Goal: Check status: Check status

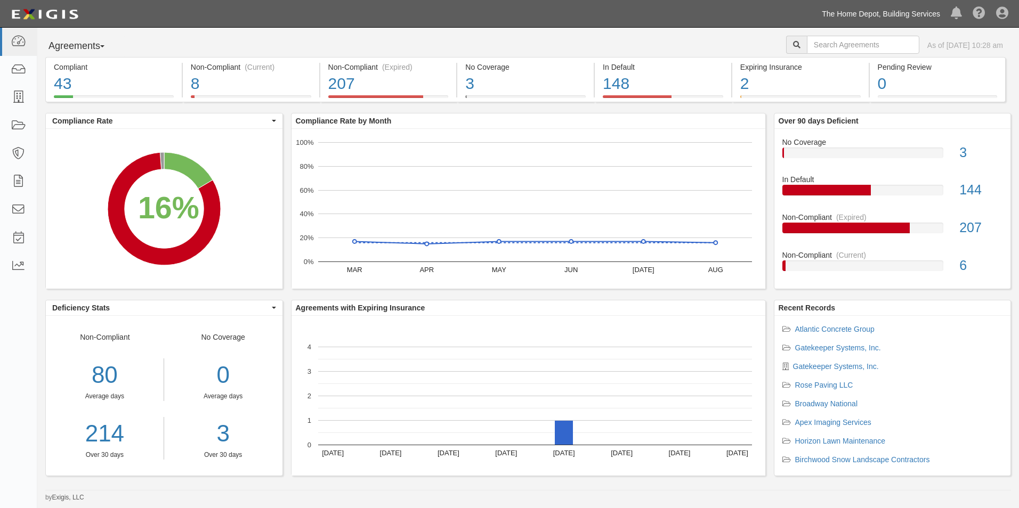
click at [857, 13] on link "The Home Depot, Building Services" at bounding box center [880, 13] width 129 height 21
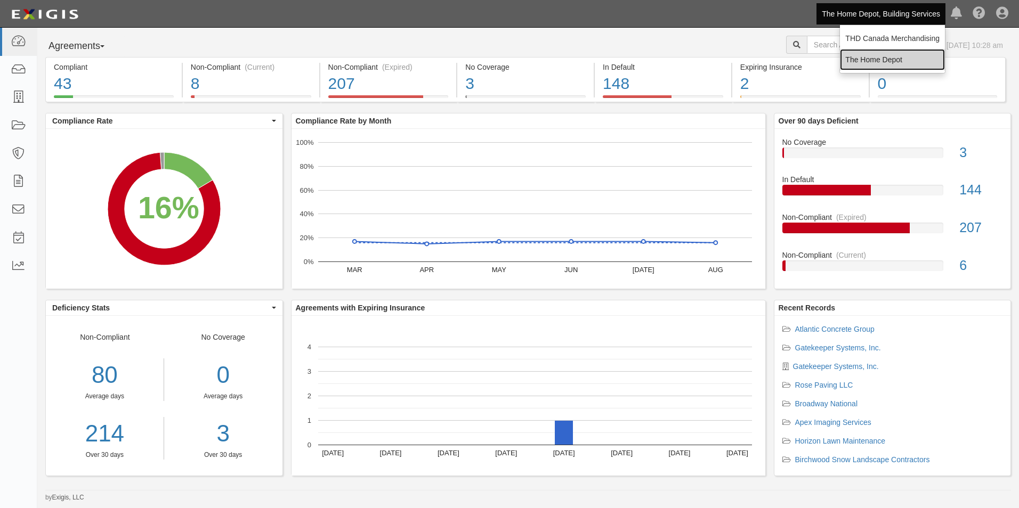
click at [869, 57] on link "The Home Depot" at bounding box center [892, 59] width 105 height 21
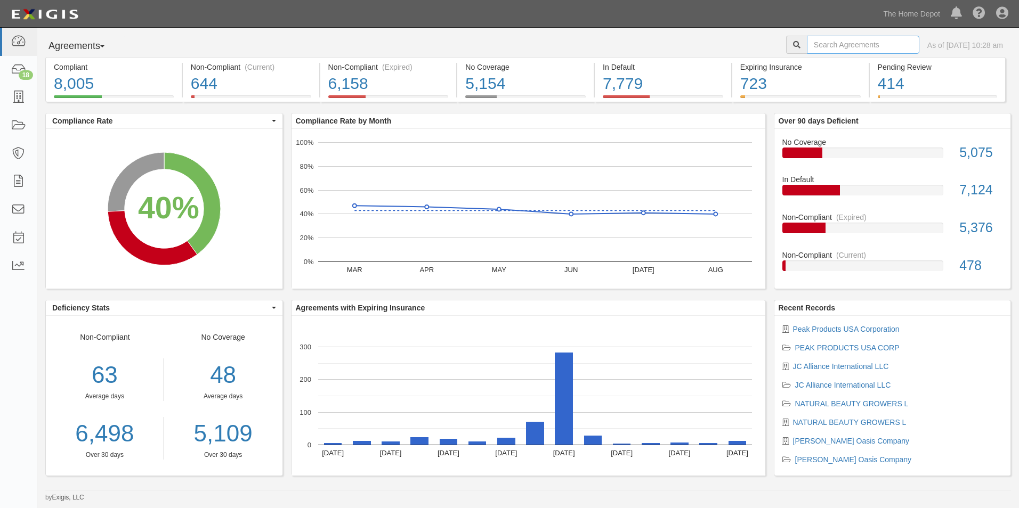
click at [822, 51] on input "text" at bounding box center [863, 45] width 112 height 18
type input "Alexandria"
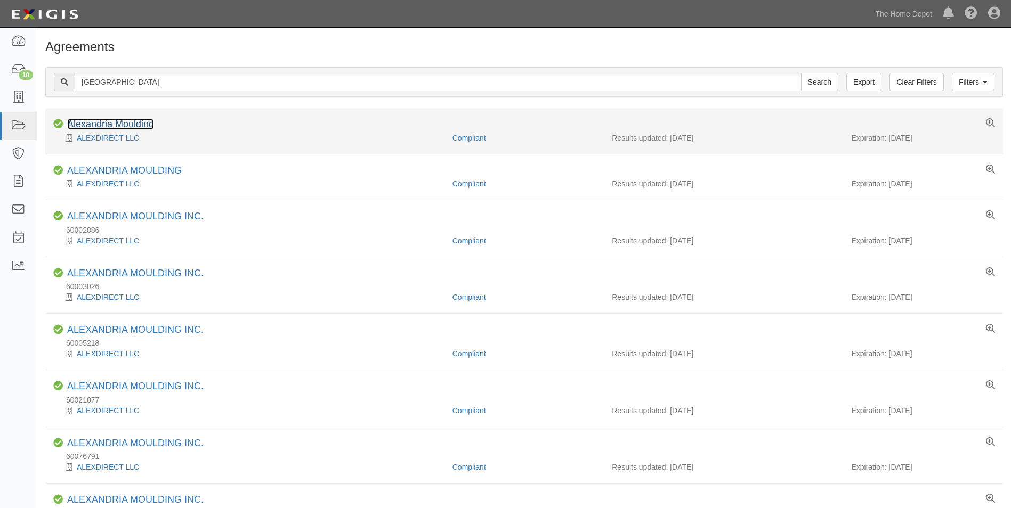
click at [143, 122] on link "Alexandria Moulding" at bounding box center [110, 124] width 87 height 11
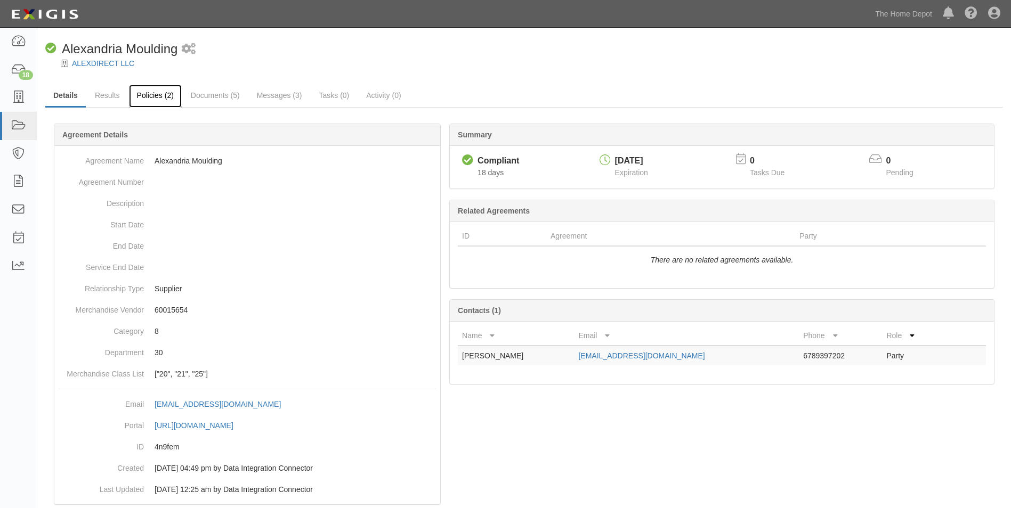
click at [167, 93] on link "Policies (2)" at bounding box center [155, 96] width 53 height 23
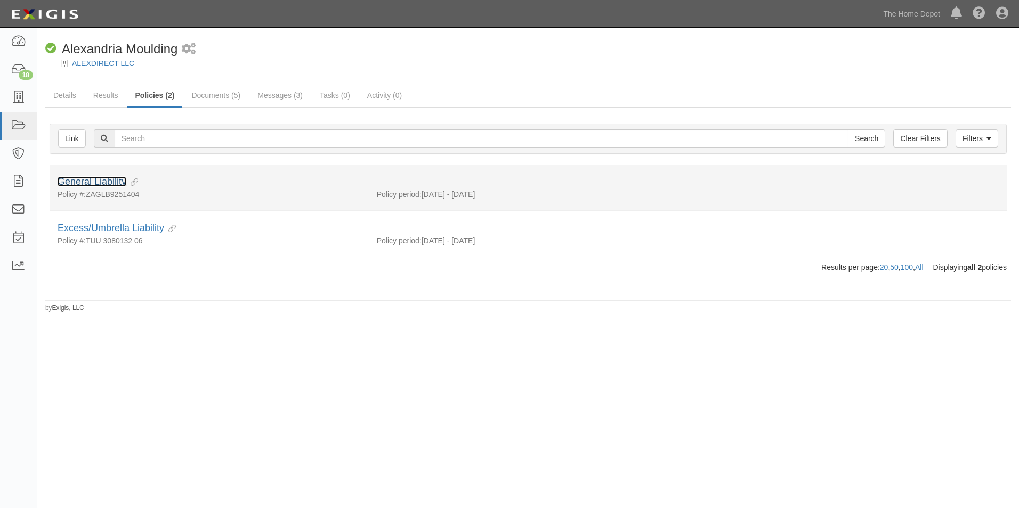
click at [107, 180] on link "General Liability" at bounding box center [92, 181] width 69 height 11
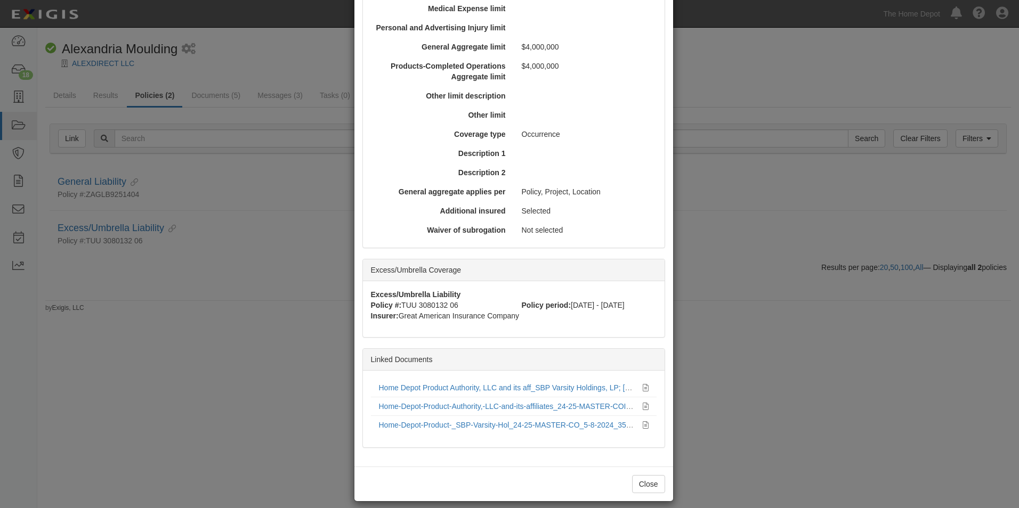
scroll to position [360, 0]
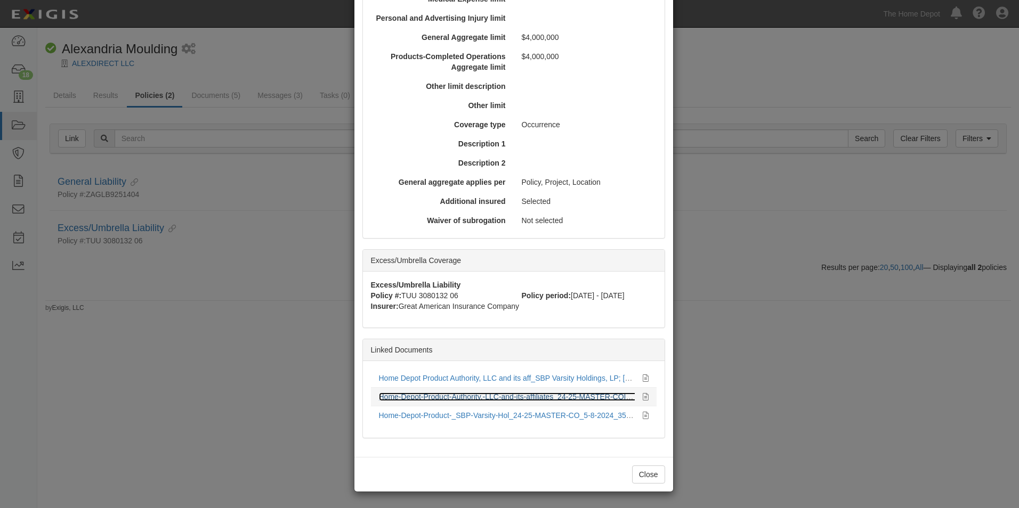
click at [461, 394] on link "Home-Depot-Product-Authority,-LLC-and-its-affiliates_24-25-MASTER-COI_563795187…" at bounding box center [529, 397] width 301 height 9
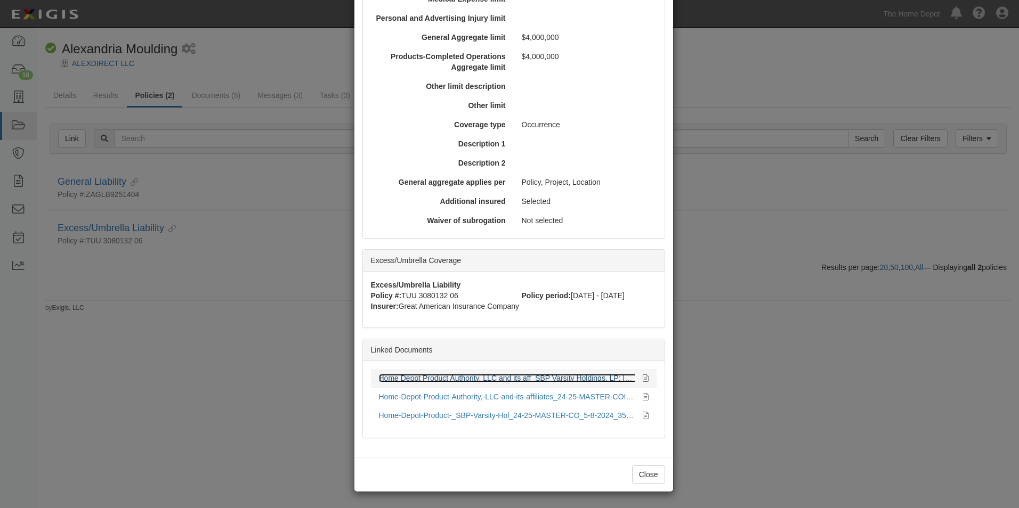
click at [484, 377] on link "Home Depot Product Authority, LLC and its aff_SBP Varsity Holdings, LP; [GEOGRA…" at bounding box center [633, 378] width 508 height 9
drag, startPoint x: 639, startPoint y: 471, endPoint x: 627, endPoint y: 446, distance: 27.9
click at [638, 469] on button "Close" at bounding box center [648, 475] width 33 height 18
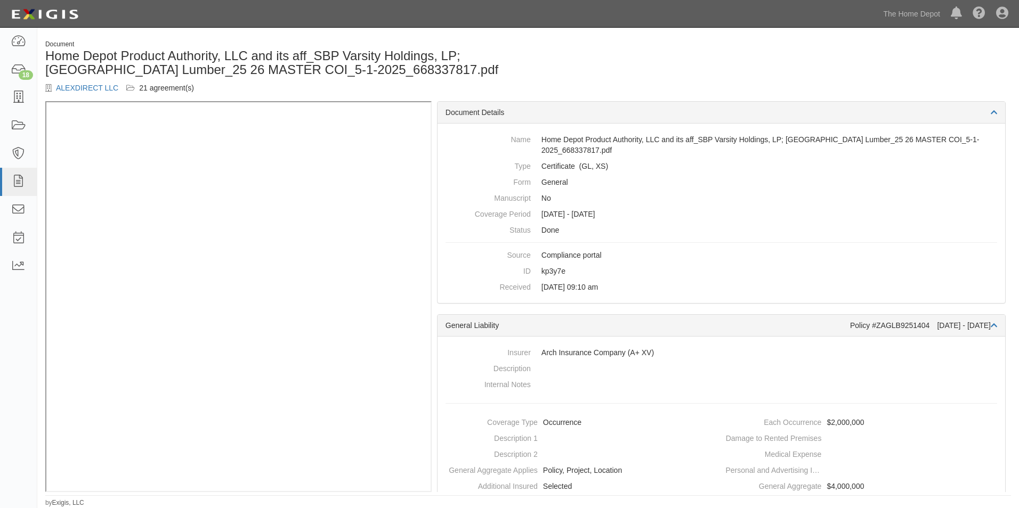
click at [621, 60] on div "Document Home Depot Product Authority, LLC and its aff_SBP Varsity Holdings, LP…" at bounding box center [527, 70] width 981 height 61
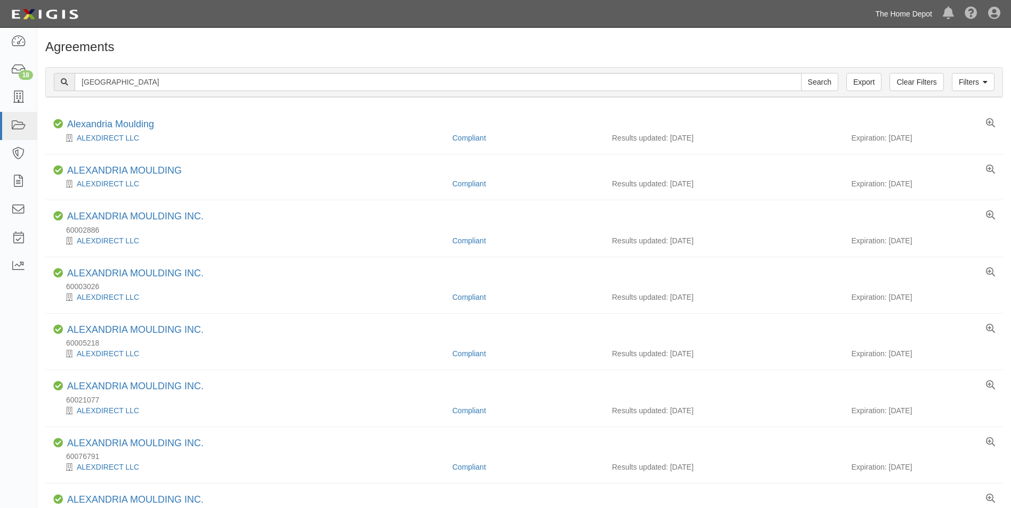
click at [879, 12] on link "The Home Depot" at bounding box center [903, 13] width 68 height 21
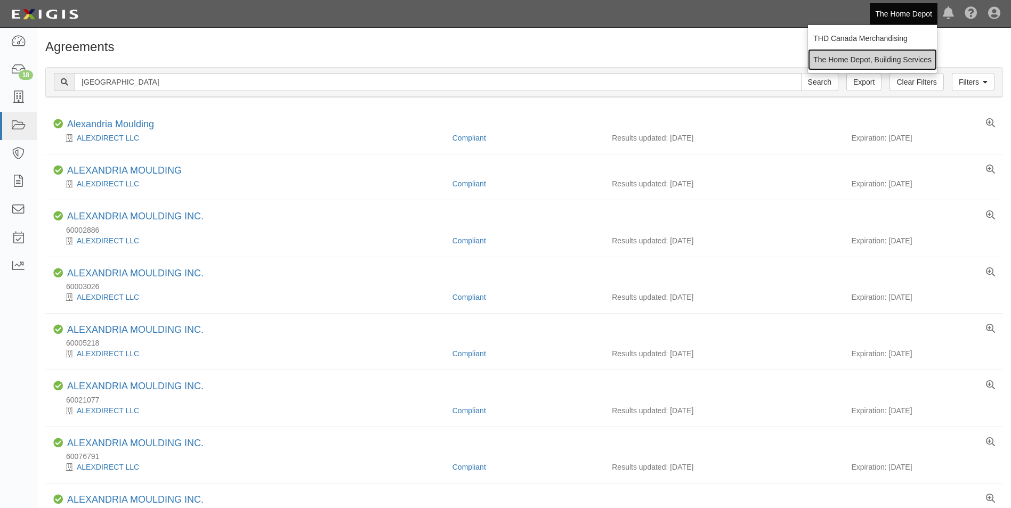
click at [868, 59] on link "The Home Depot, Building Services" at bounding box center [872, 59] width 129 height 21
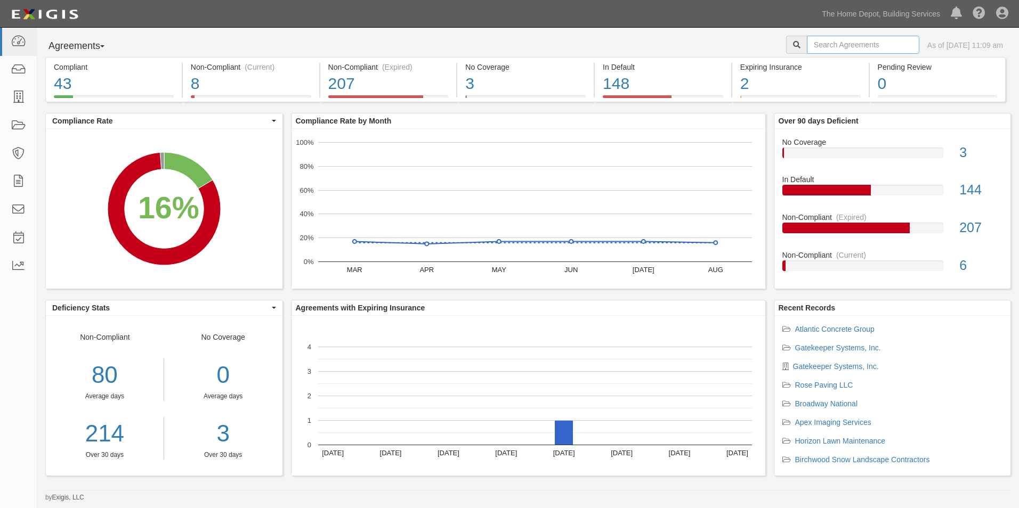
click at [815, 44] on input "text" at bounding box center [863, 45] width 112 height 18
type input "thyssenkrupp"
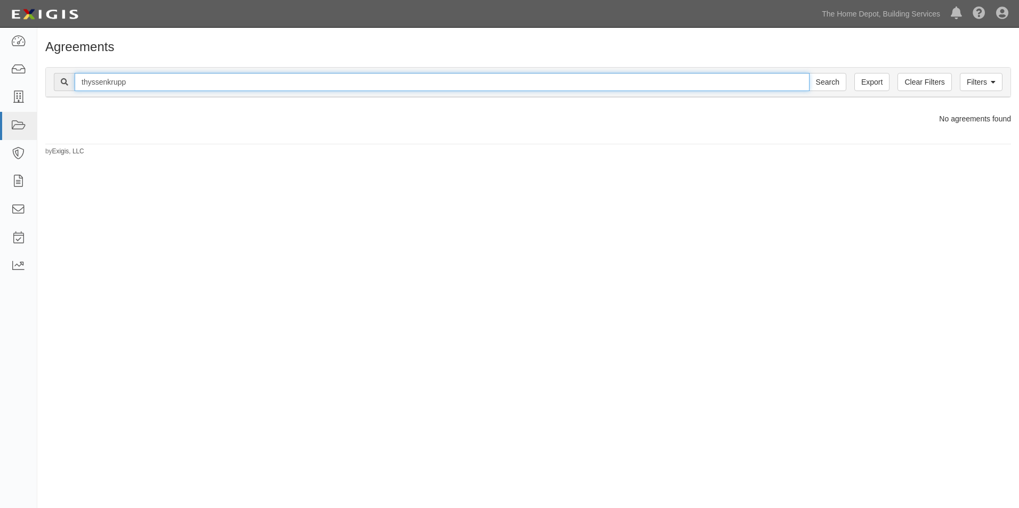
click at [112, 82] on input "thyssenkrupp" at bounding box center [442, 82] width 735 height 18
type input "TK ELEVATORS"
click at [809, 73] on input "Search" at bounding box center [827, 82] width 37 height 18
click at [209, 85] on input "TK ELEVATORS" at bounding box center [442, 82] width 735 height 18
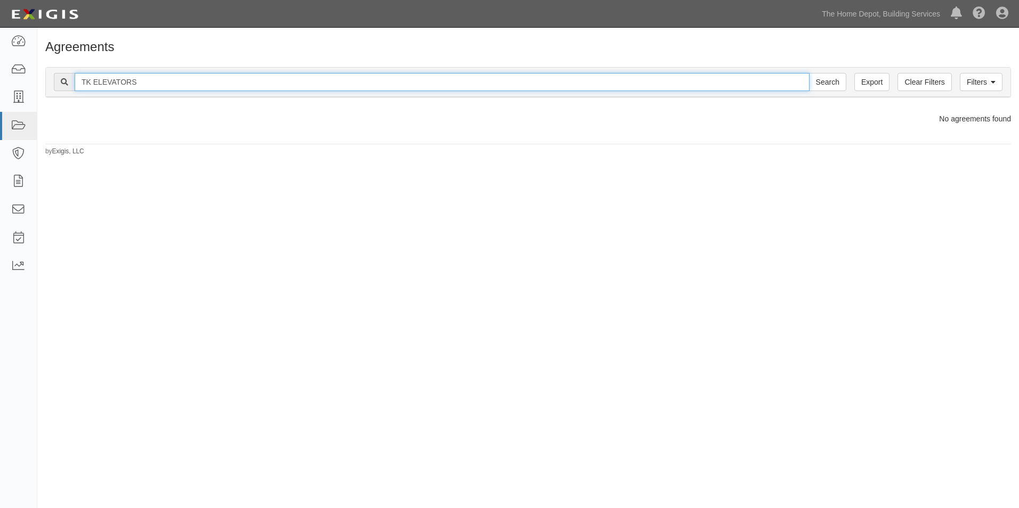
click at [209, 85] on input "TK ELEVATORS" at bounding box center [442, 82] width 735 height 18
type input "THYSSENKRUPP ELEVATOR"
click at [809, 73] on input "Search" at bounding box center [827, 82] width 37 height 18
click at [264, 83] on input "THYSSENKRUPP ELEVATOR" at bounding box center [442, 82] width 735 height 18
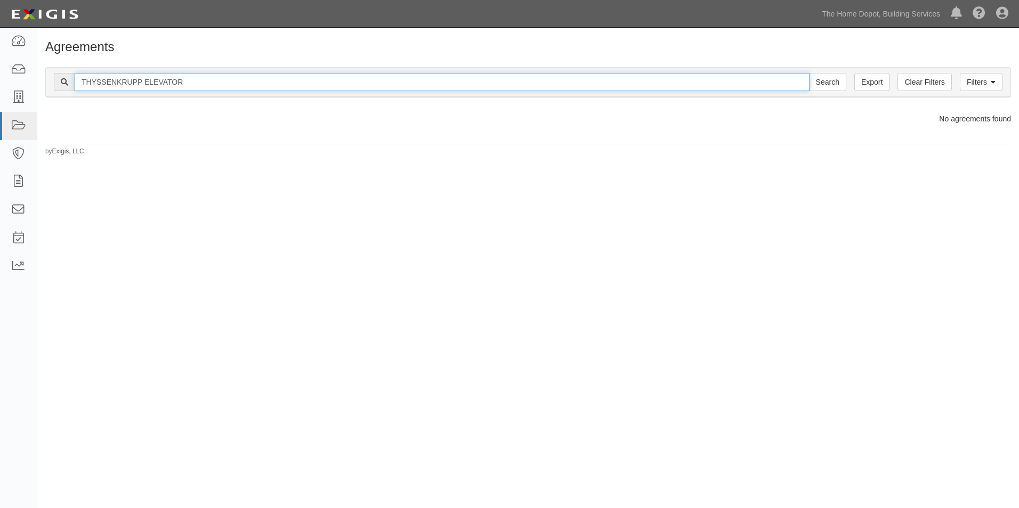
click at [264, 83] on input "THYSSENKRUPP ELEVATOR" at bounding box center [442, 82] width 735 height 18
type input "TK"
click at [809, 73] on input "Search" at bounding box center [827, 82] width 37 height 18
